Goal: Navigation & Orientation: Find specific page/section

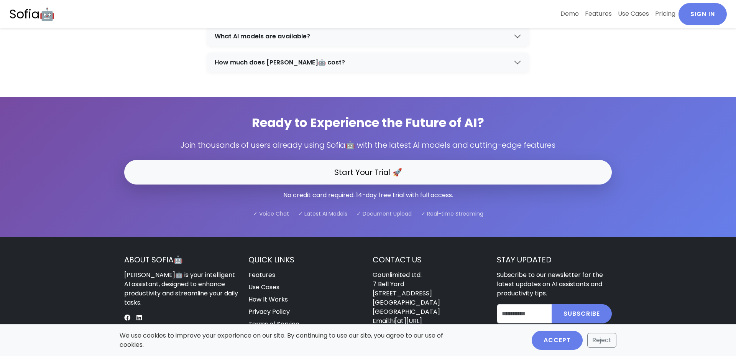
scroll to position [2461, 0]
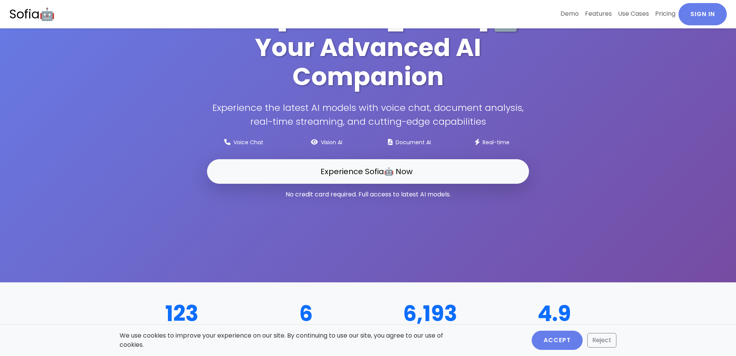
scroll to position [73, 0]
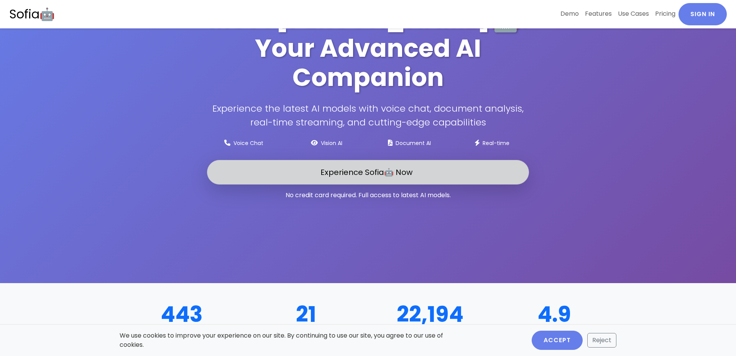
click at [346, 167] on span "Experience Sofia🤖 Now" at bounding box center [366, 172] width 92 height 11
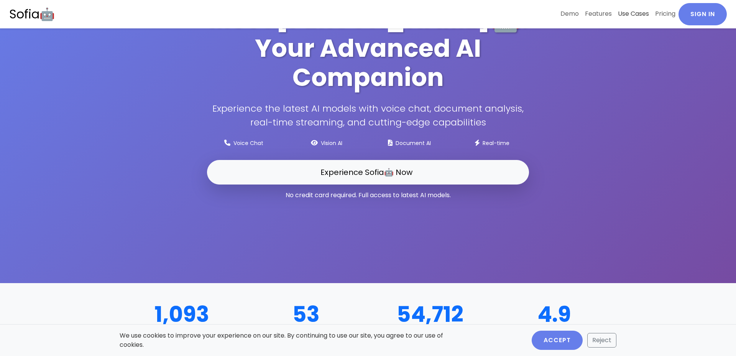
click at [635, 14] on link "Use Cases" at bounding box center [633, 13] width 37 height 21
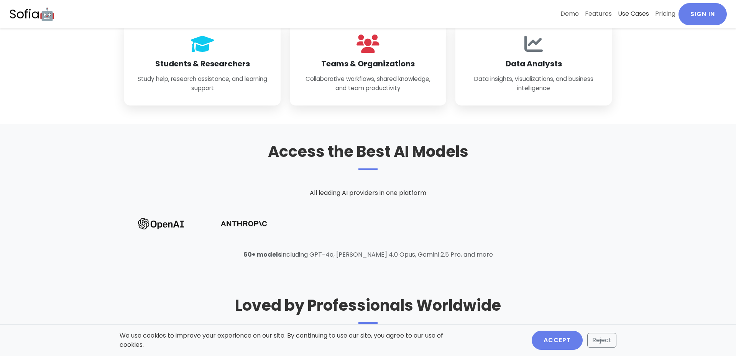
scroll to position [1082, 0]
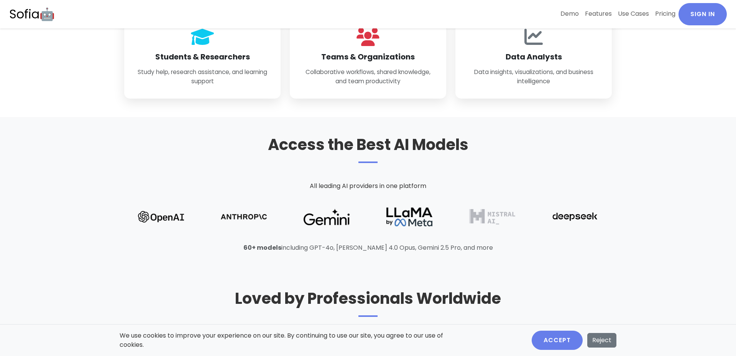
click at [601, 336] on button "Reject" at bounding box center [601, 340] width 29 height 15
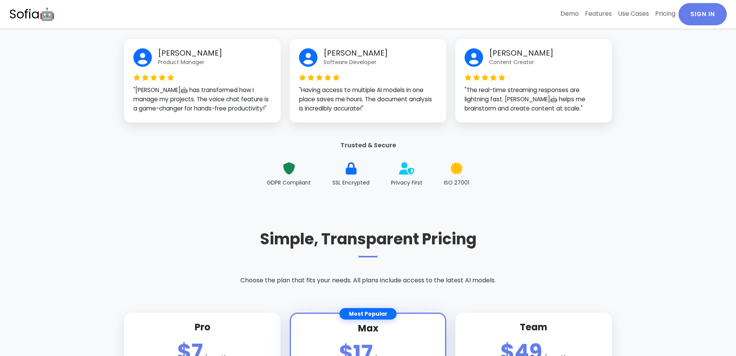
scroll to position [1428, 0]
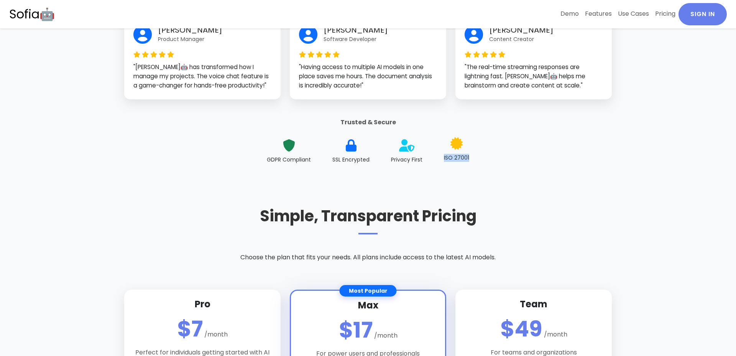
drag, startPoint x: 442, startPoint y: 155, endPoint x: 474, endPoint y: 155, distance: 31.4
click at [474, 155] on div "ISO 27001" at bounding box center [457, 149] width 38 height 37
copy small "ISO 27001"
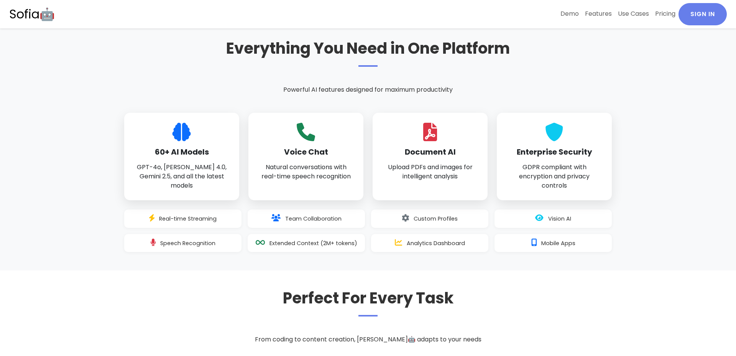
scroll to position [565, 0]
